Goal: Task Accomplishment & Management: Complete application form

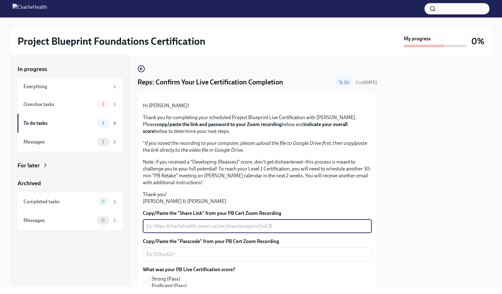
scroll to position [109, 0]
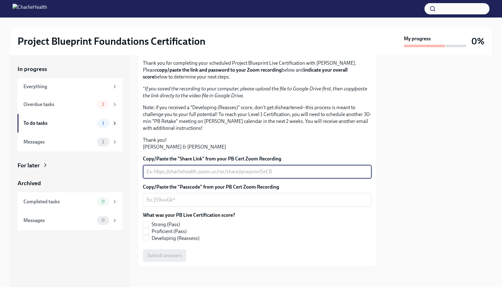
paste textarea "[URL][DOMAIN_NAME]"
type textarea "[URL][DOMAIN_NAME]"
click at [230, 199] on textarea "Copy/Paste the "Passcode" from your PB Cert Zoom Recording" at bounding box center [257, 199] width 221 height 7
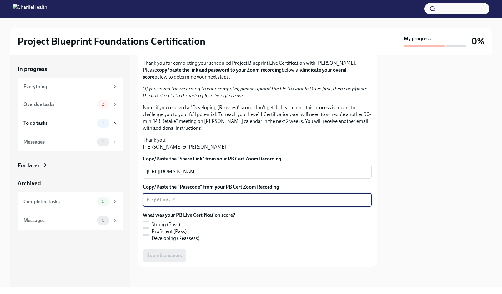
paste textarea "[URL][DOMAIN_NAME]"
type textarea "[URL][DOMAIN_NAME]"
click at [174, 231] on span "Proficient (Pass)" at bounding box center [169, 231] width 35 height 7
click at [149, 231] on input "Proficient (Pass)" at bounding box center [146, 231] width 6 height 6
checkbox input "true"
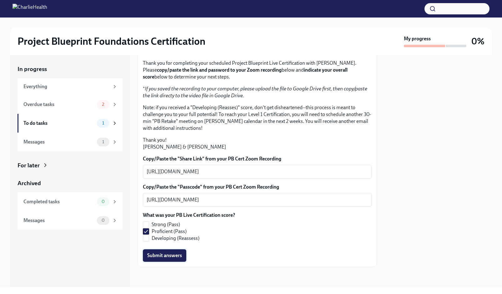
click at [169, 254] on span "Submit answers" at bounding box center [164, 255] width 35 height 6
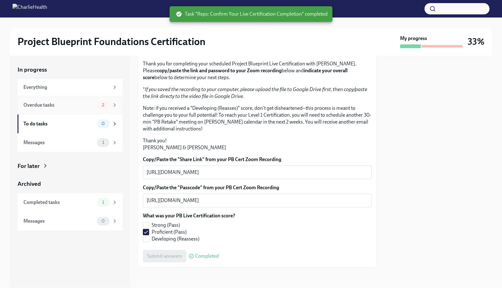
click at [74, 103] on div "Overdue tasks" at bounding box center [58, 105] width 71 height 7
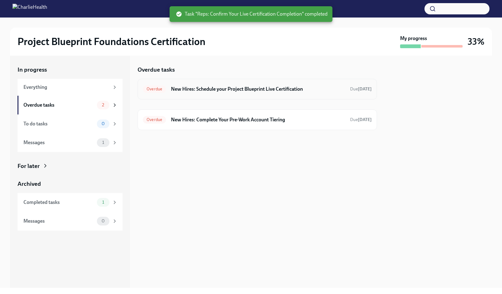
click at [287, 93] on div "Overdue New Hires: Schedule your Project Blueprint Live Certification Due [DATE]" at bounding box center [257, 89] width 229 height 10
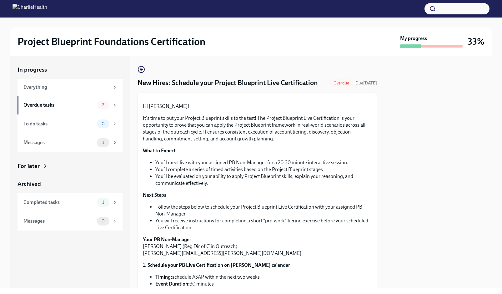
scroll to position [170, 0]
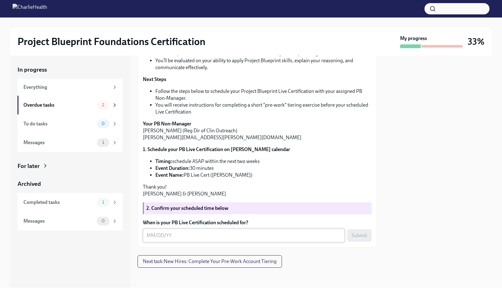
click at [257, 235] on textarea "When is your PB Live Certification scheduled for?" at bounding box center [244, 234] width 194 height 7
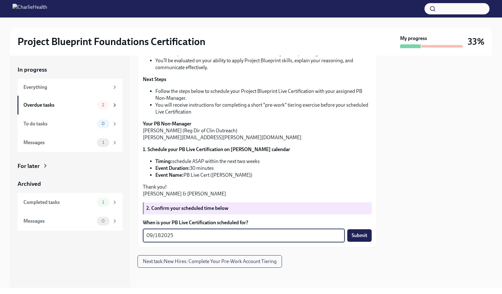
click at [160, 236] on textarea "09/182025" at bounding box center [244, 234] width 194 height 7
type textarea "[DATE]"
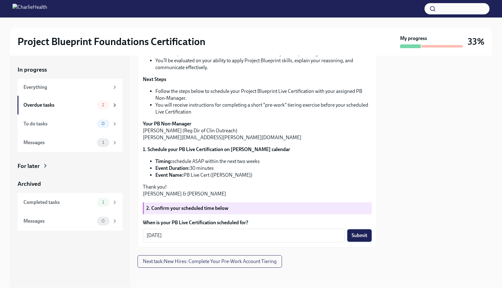
click at [353, 236] on span "Submit" at bounding box center [359, 235] width 16 height 6
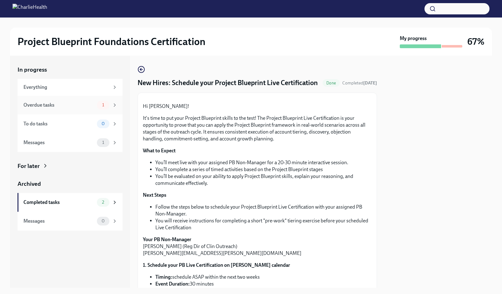
click at [80, 107] on div "Overdue tasks" at bounding box center [58, 105] width 71 height 7
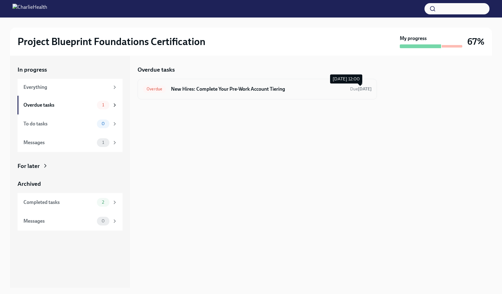
click at [352, 90] on span "Due [DATE]" at bounding box center [361, 88] width 22 height 5
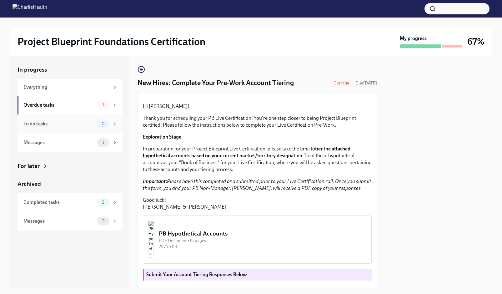
click at [72, 117] on div "To do tasks 0" at bounding box center [69, 123] width 105 height 19
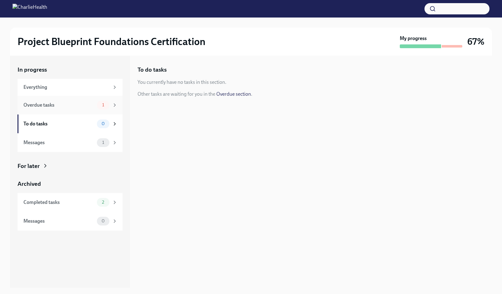
click at [71, 106] on div "Overdue tasks" at bounding box center [58, 105] width 71 height 7
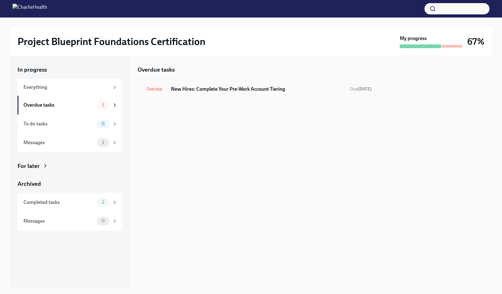
click at [269, 92] on h6 "New Hires: Complete Your Pre-Work Account Tiering" at bounding box center [258, 89] width 174 height 7
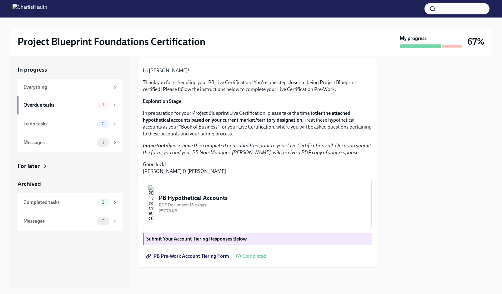
scroll to position [97, 0]
click at [273, 205] on div "PDF Document • 15 pages" at bounding box center [262, 205] width 207 height 6
